Goal: Check status

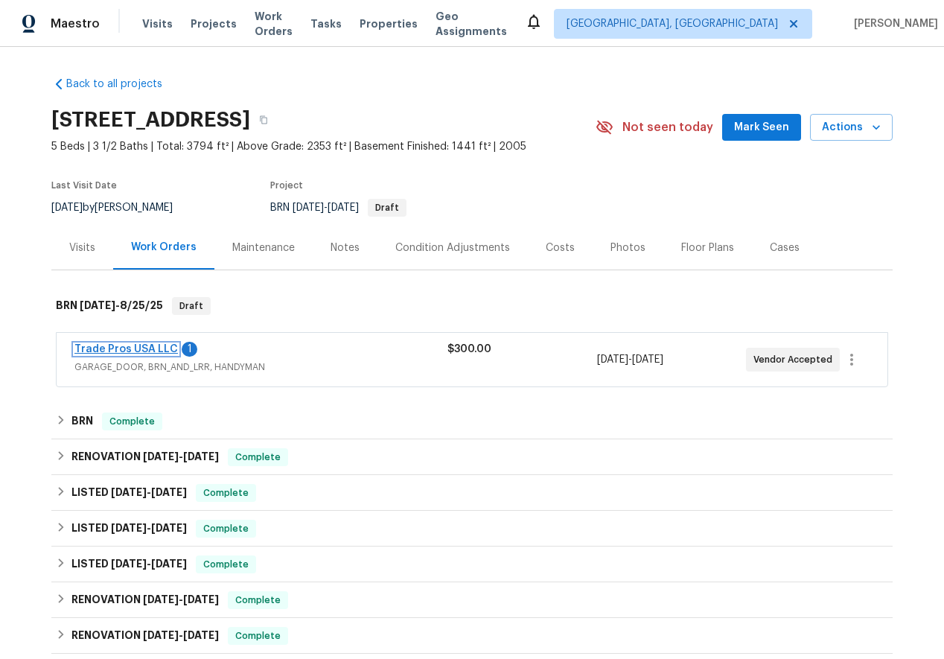
click at [110, 344] on link "Trade Pros USA LLC" at bounding box center [126, 349] width 104 height 10
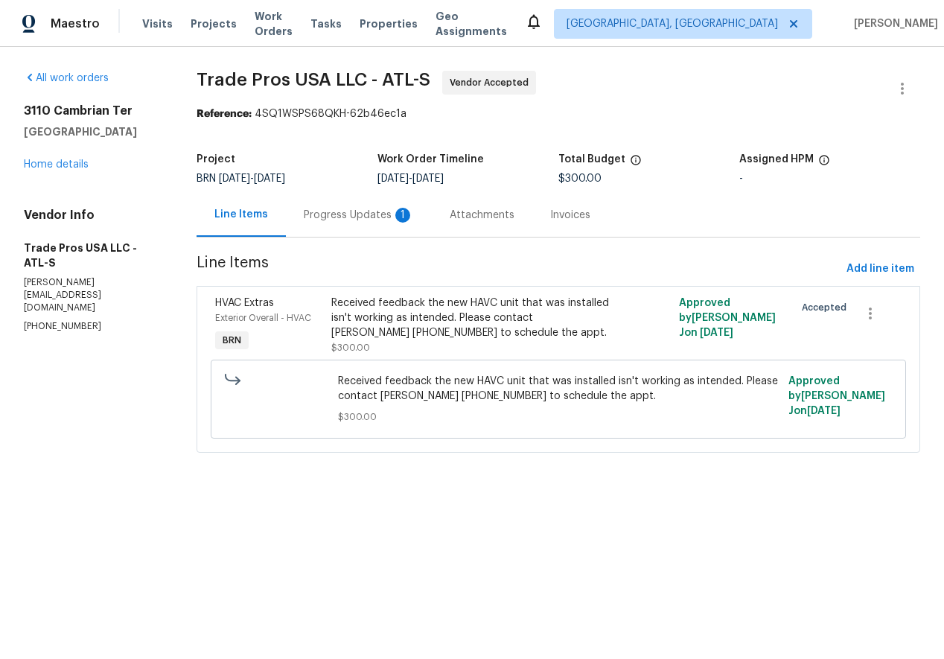
click at [362, 216] on div "Progress Updates 1" at bounding box center [359, 215] width 110 height 15
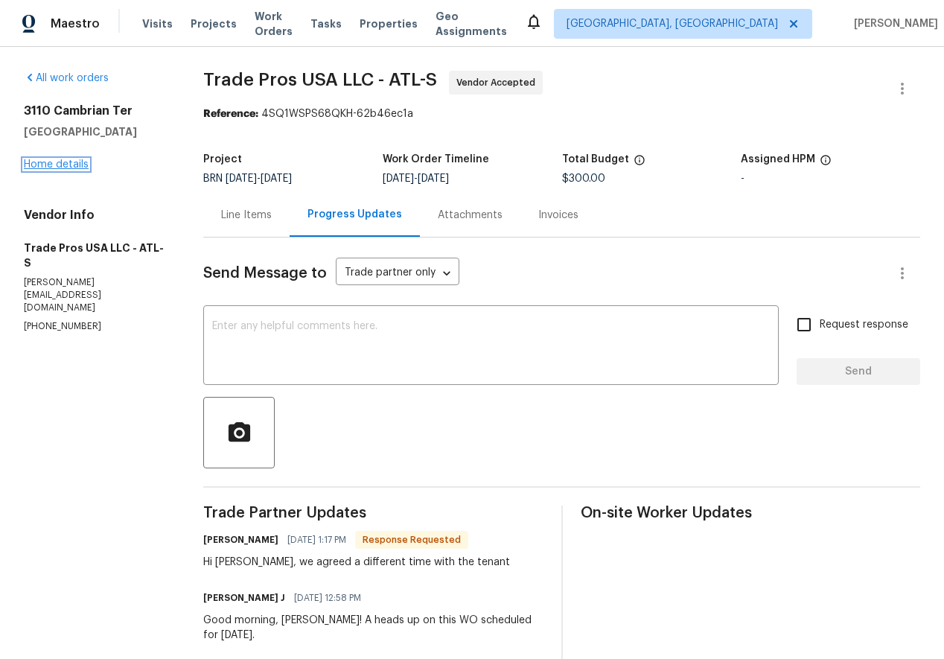
click at [80, 168] on link "Home details" at bounding box center [56, 164] width 65 height 10
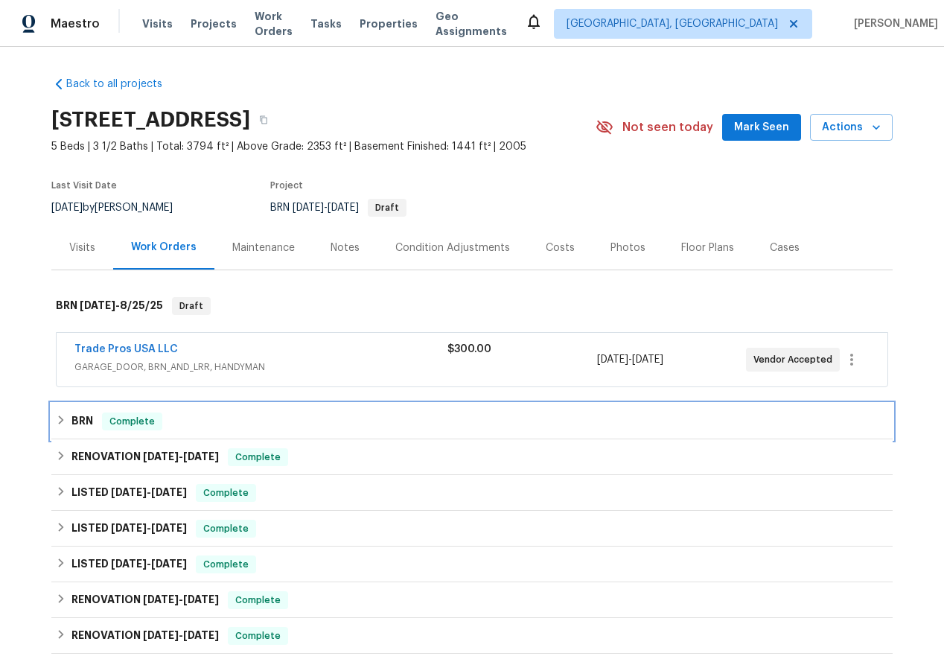
click at [57, 418] on icon at bounding box center [61, 420] width 10 height 10
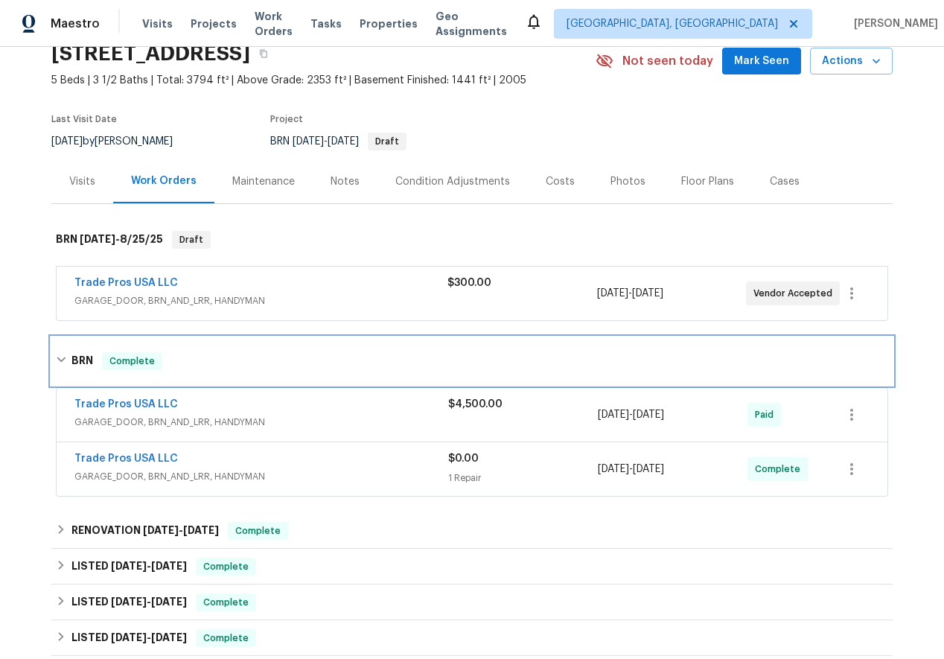
scroll to position [88, 0]
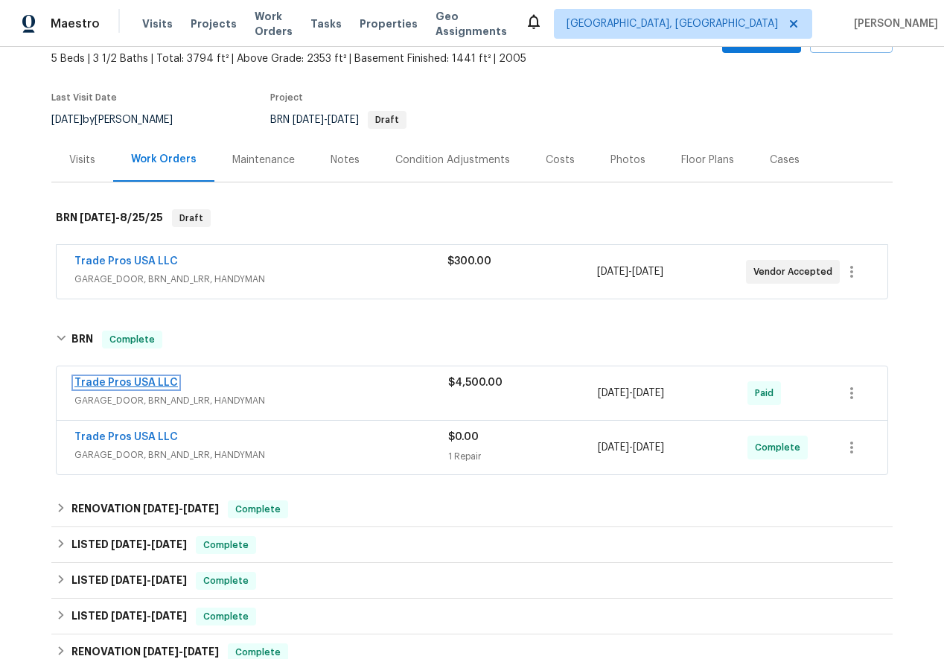
click at [125, 380] on link "Trade Pros USA LLC" at bounding box center [126, 383] width 104 height 10
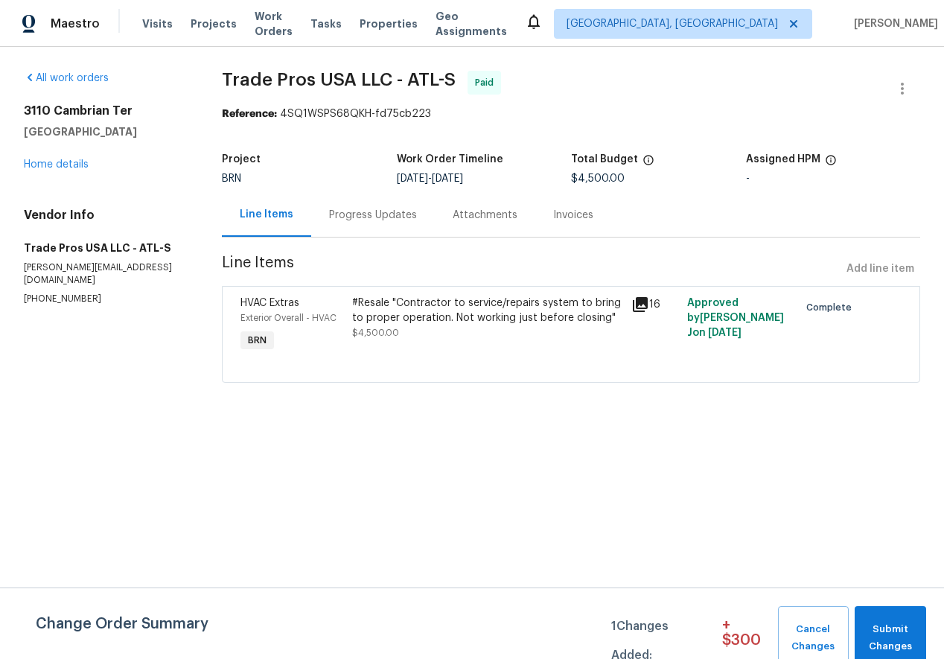
click at [477, 222] on div "Attachments" at bounding box center [485, 215] width 65 height 15
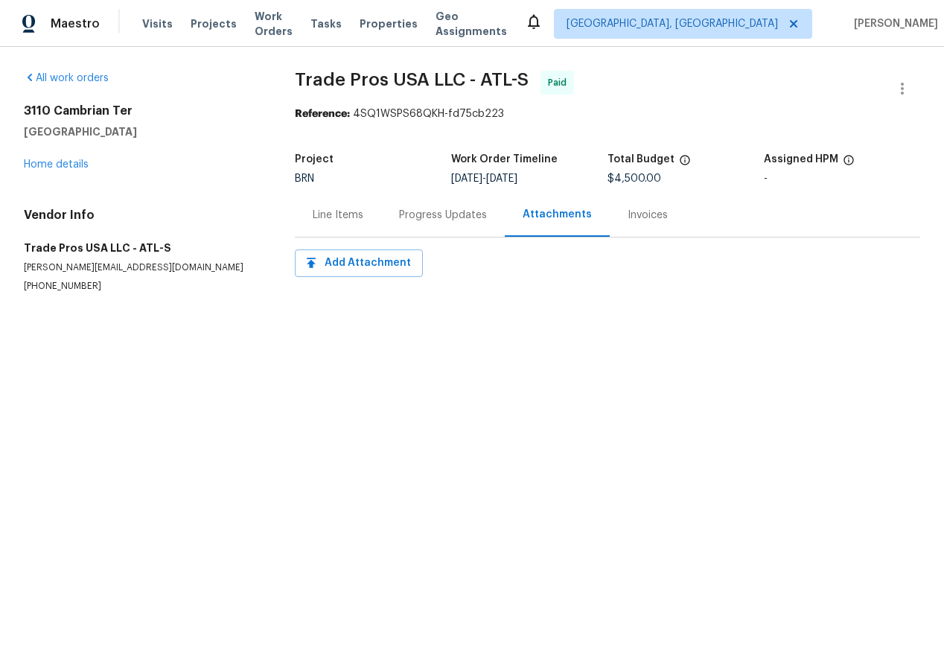
click at [440, 217] on div "Progress Updates" at bounding box center [443, 215] width 88 height 15
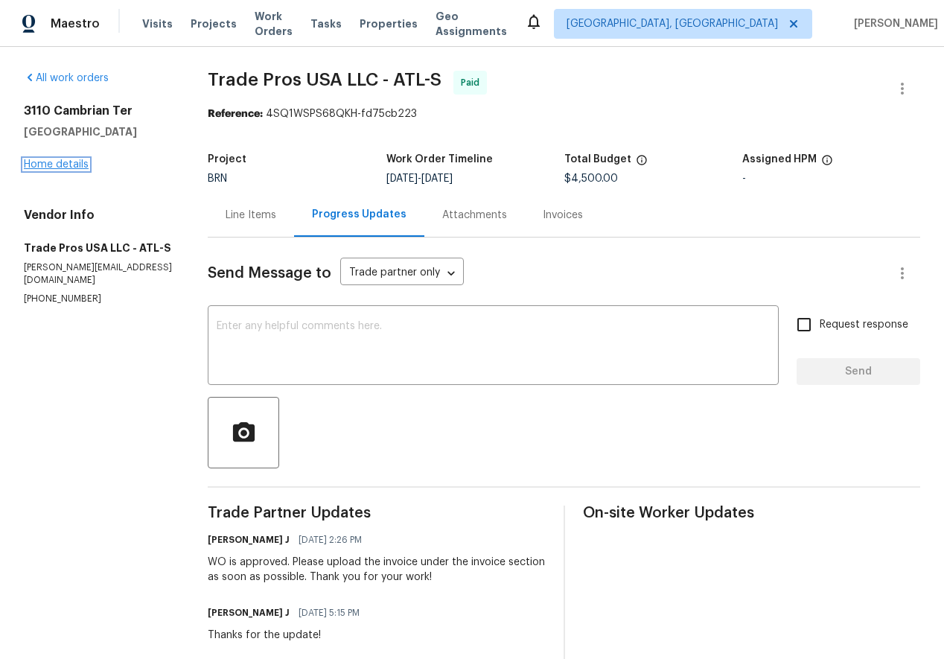
click at [44, 160] on link "Home details" at bounding box center [56, 164] width 65 height 10
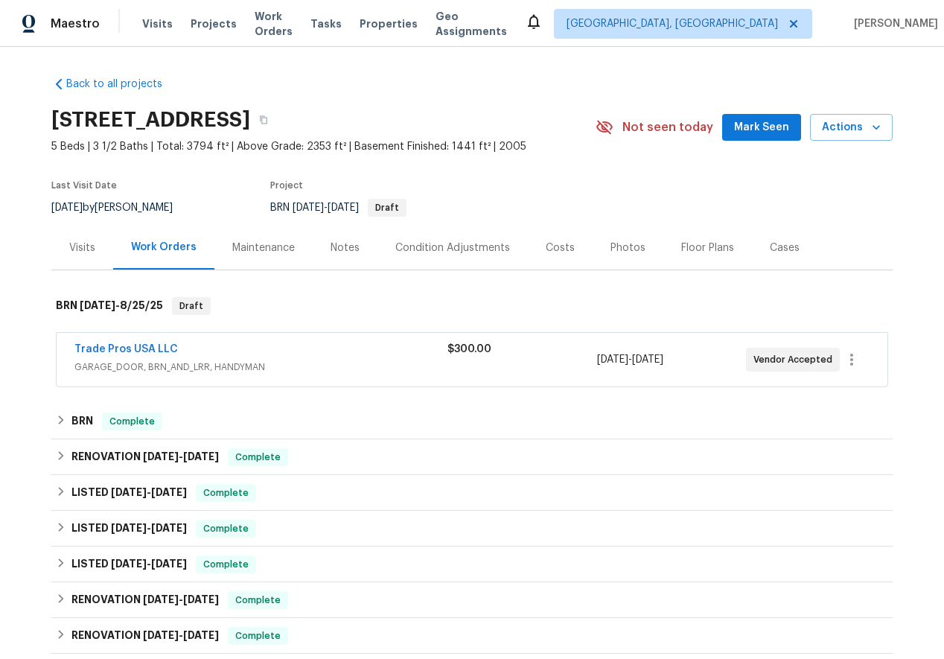
scroll to position [10, 0]
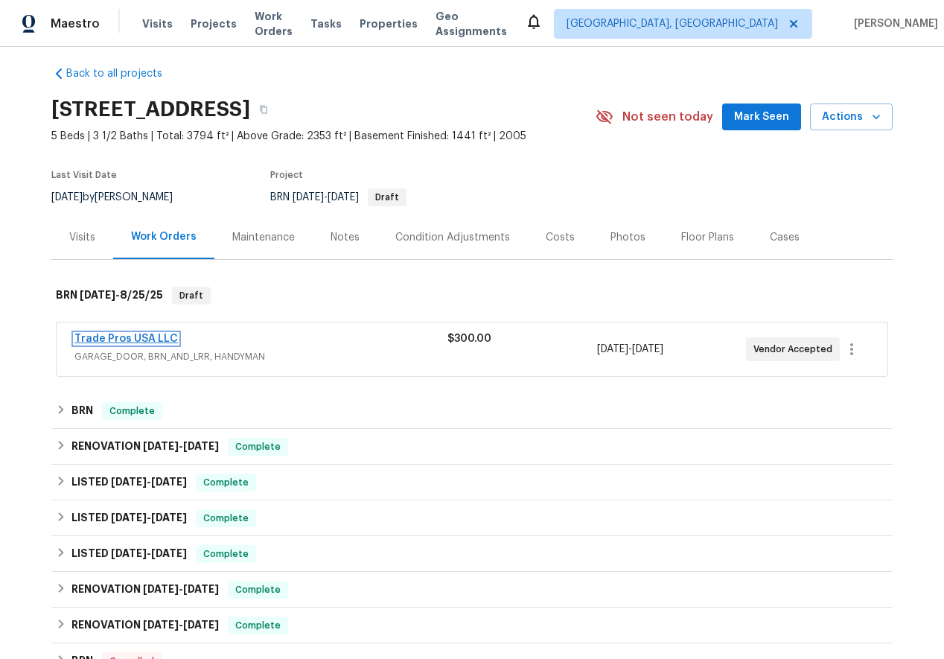
click at [115, 334] on link "Trade Pros USA LLC" at bounding box center [126, 339] width 104 height 10
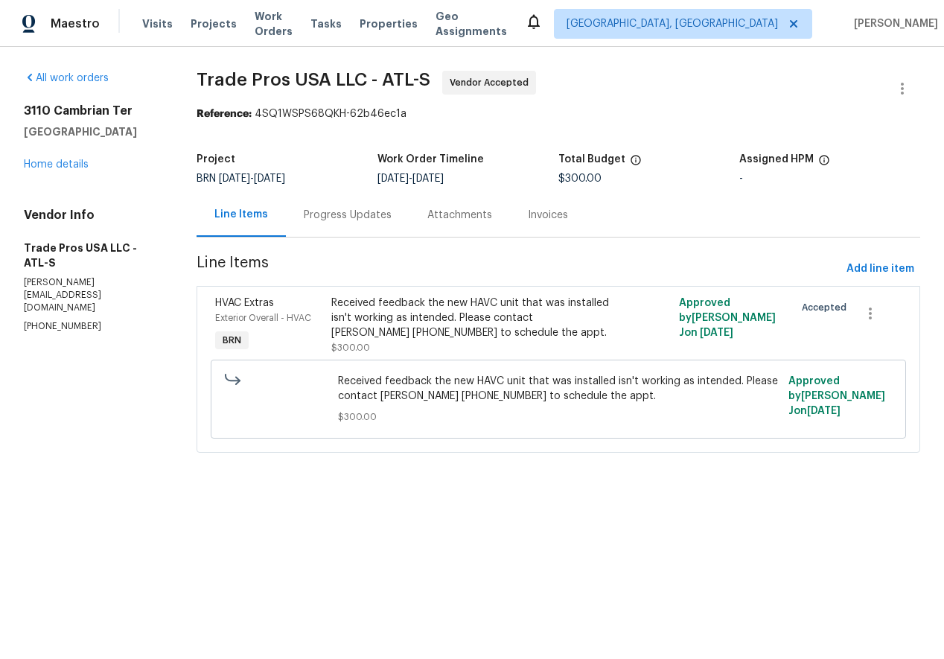
click at [378, 214] on div "Progress Updates" at bounding box center [348, 215] width 88 height 15
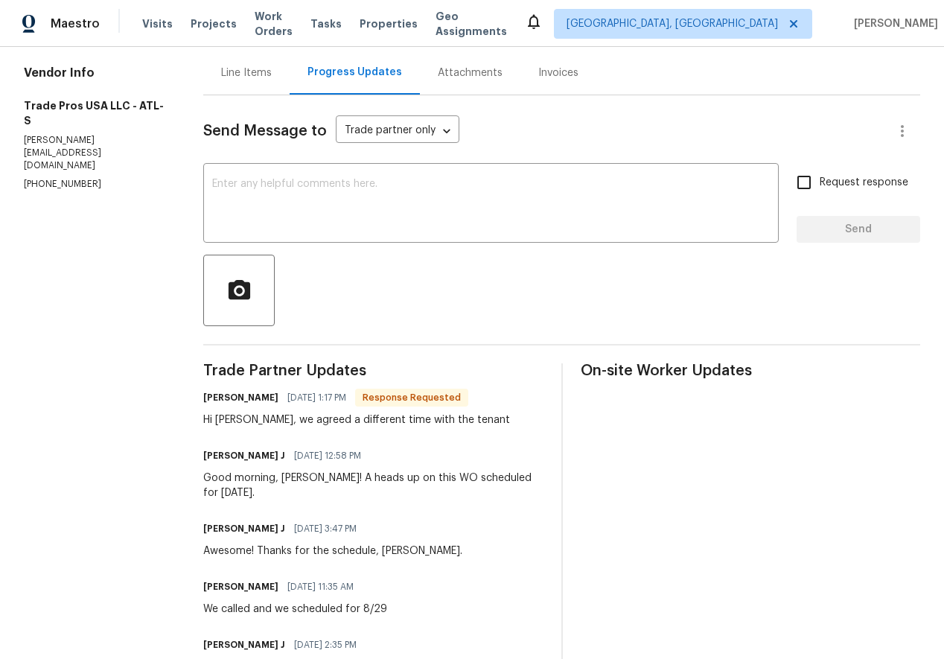
scroll to position [142, 0]
